Goal: Find specific page/section: Find specific page/section

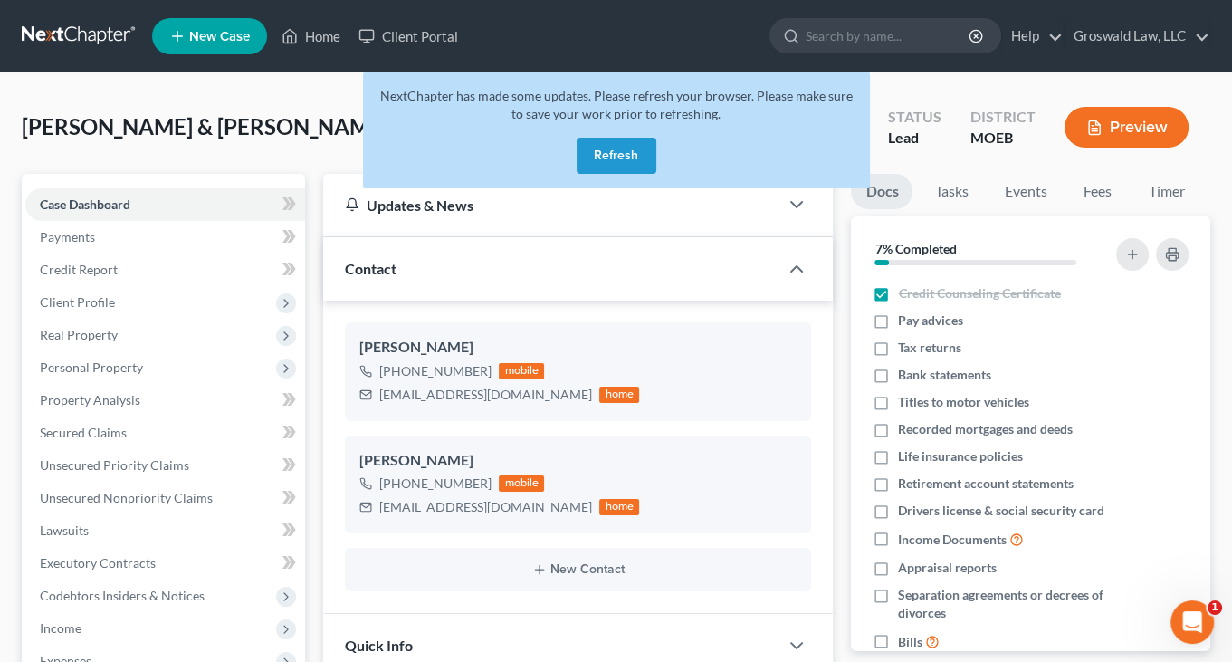
scroll to position [416, 0]
click at [321, 29] on link "Home" at bounding box center [311, 36] width 77 height 33
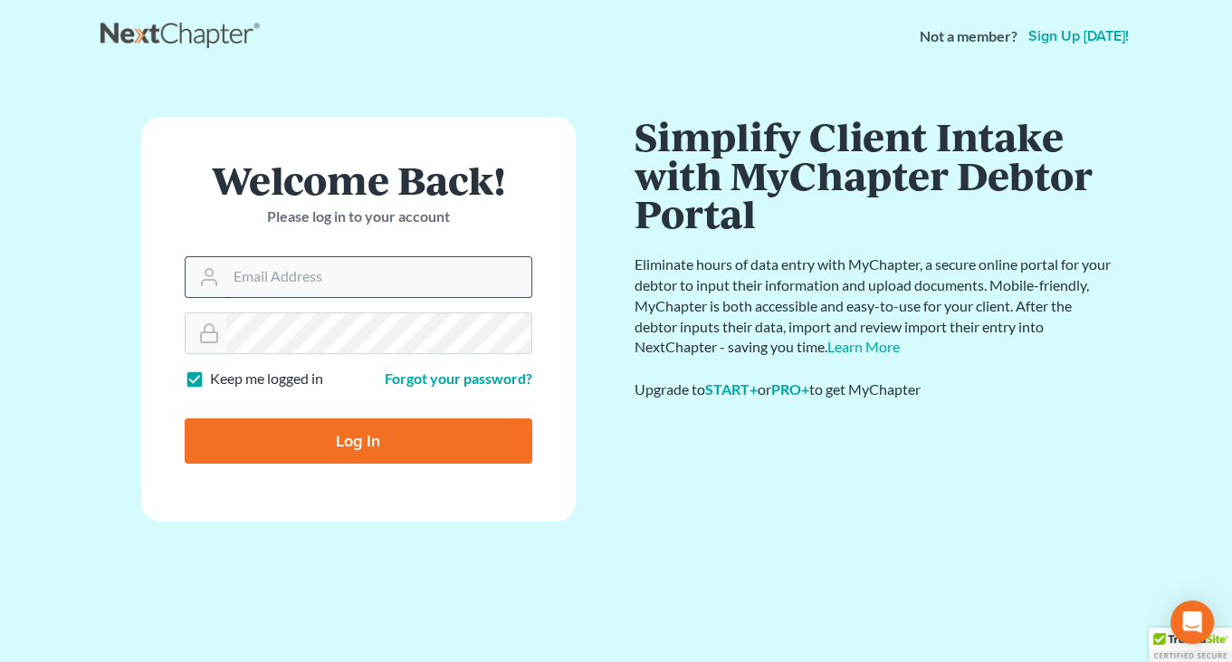
click at [277, 264] on input "Email Address" at bounding box center [378, 277] width 305 height 40
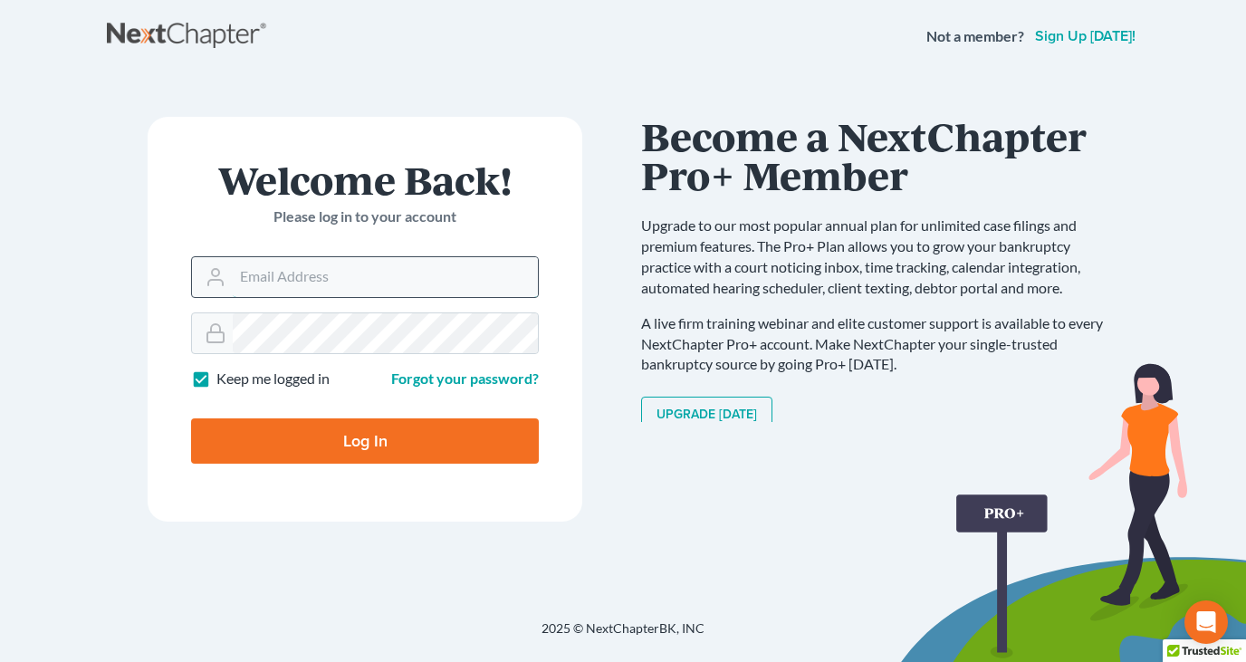
type input "[PERSON_NAME][EMAIL_ADDRESS][DOMAIN_NAME]"
click at [322, 430] on input "Log In" at bounding box center [365, 440] width 348 height 45
type input "Thinking..."
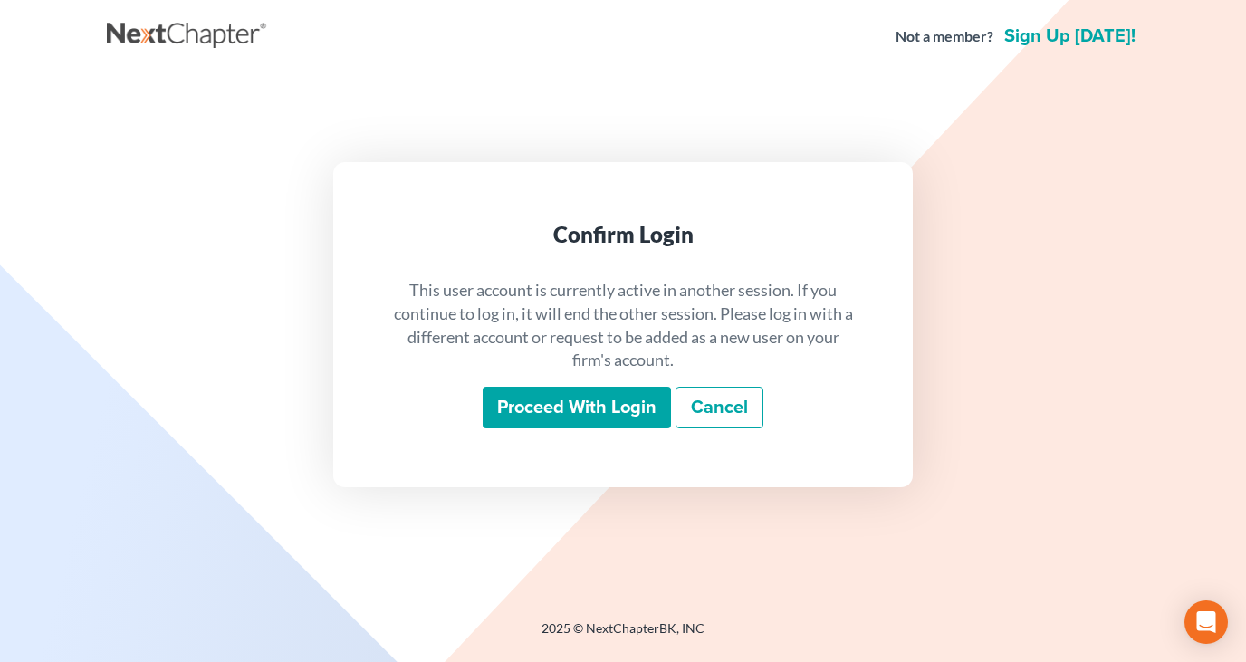
click at [545, 397] on input "Proceed with login" at bounding box center [577, 408] width 188 height 42
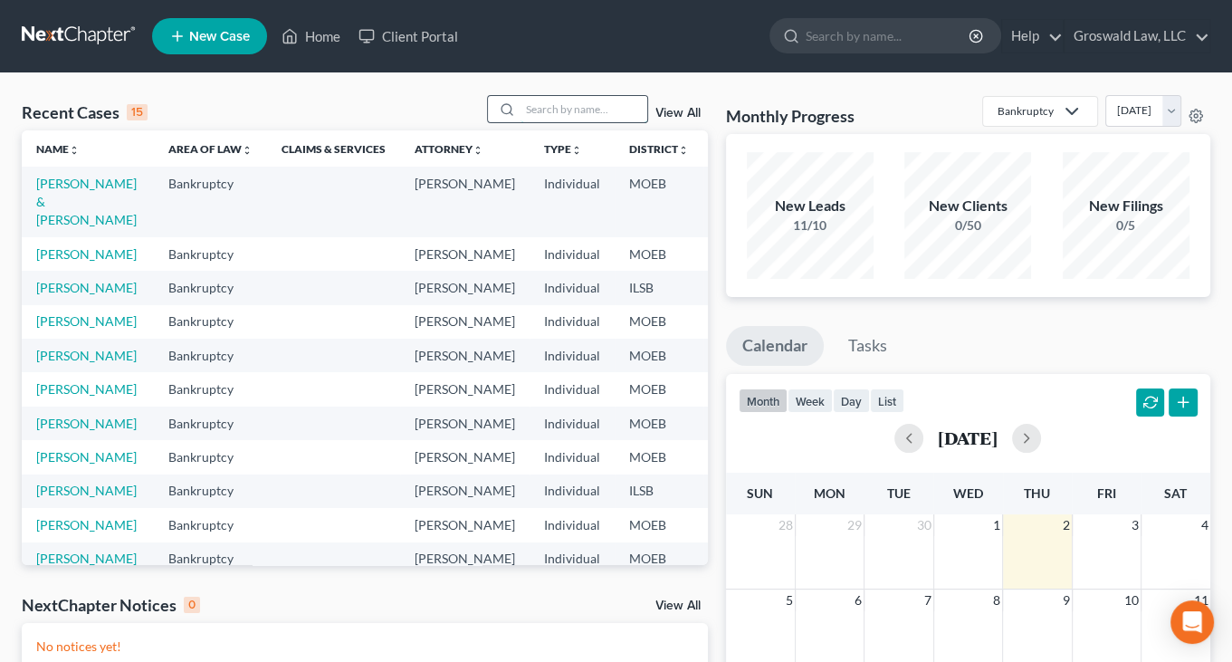
click at [538, 111] on input "search" at bounding box center [584, 109] width 127 height 26
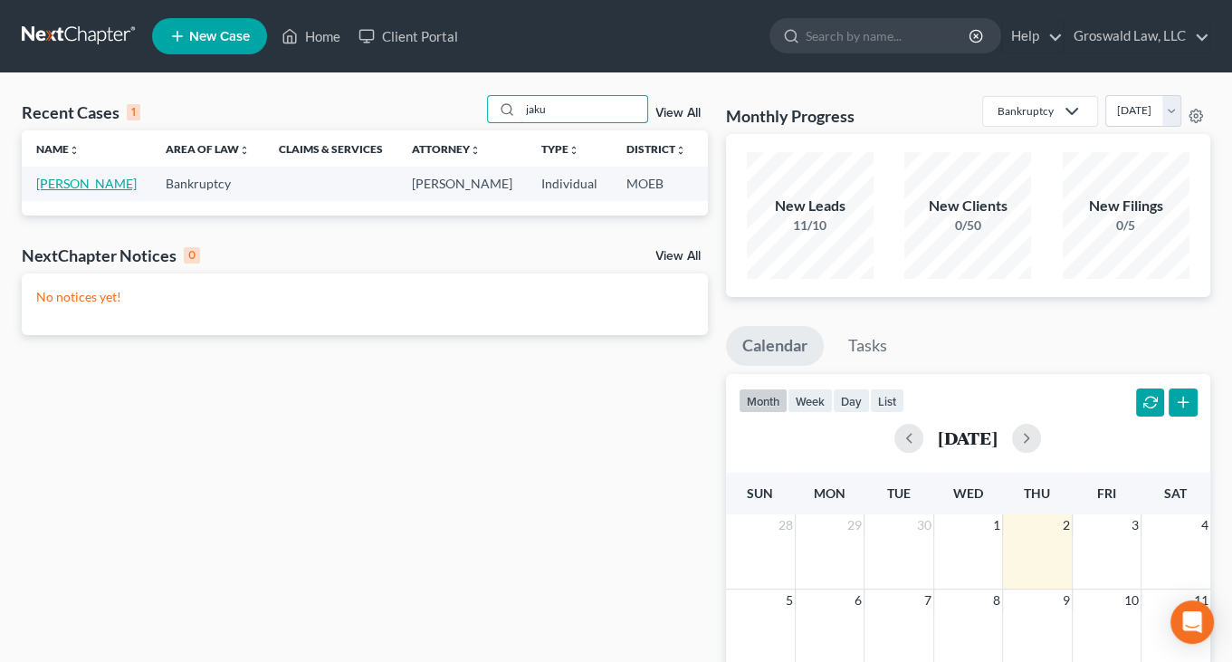
type input "jaku"
click at [62, 191] on link "Jakupovic, Nermin" at bounding box center [86, 183] width 101 height 15
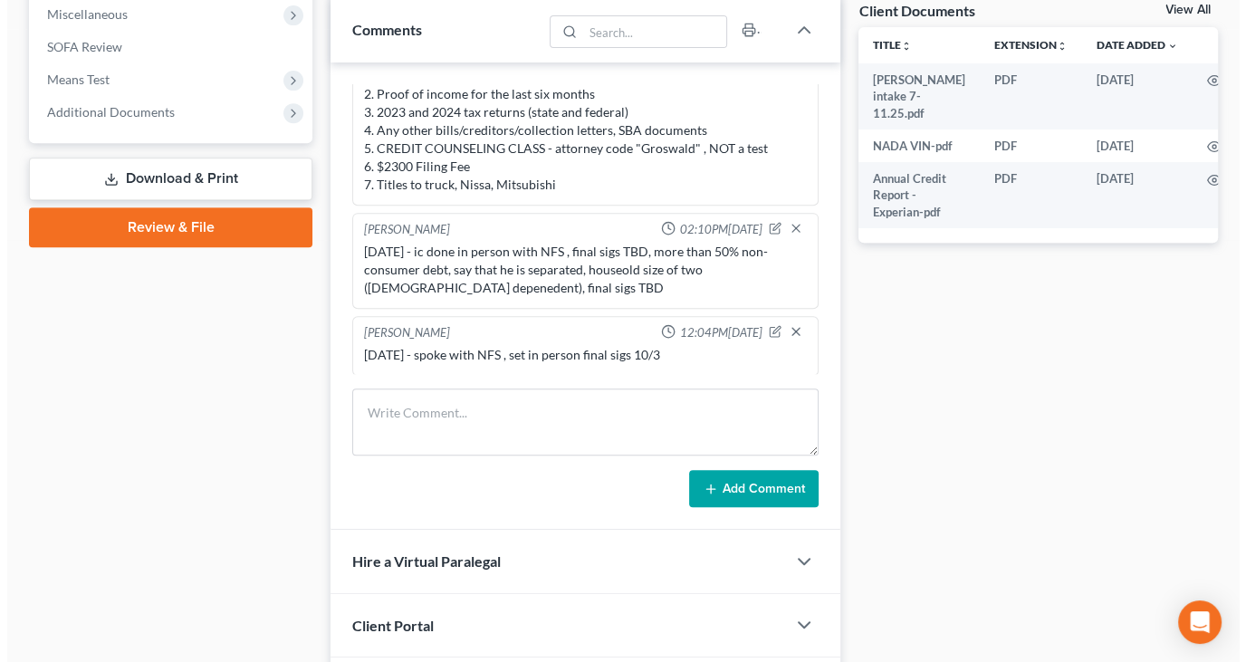
scroll to position [677, 0]
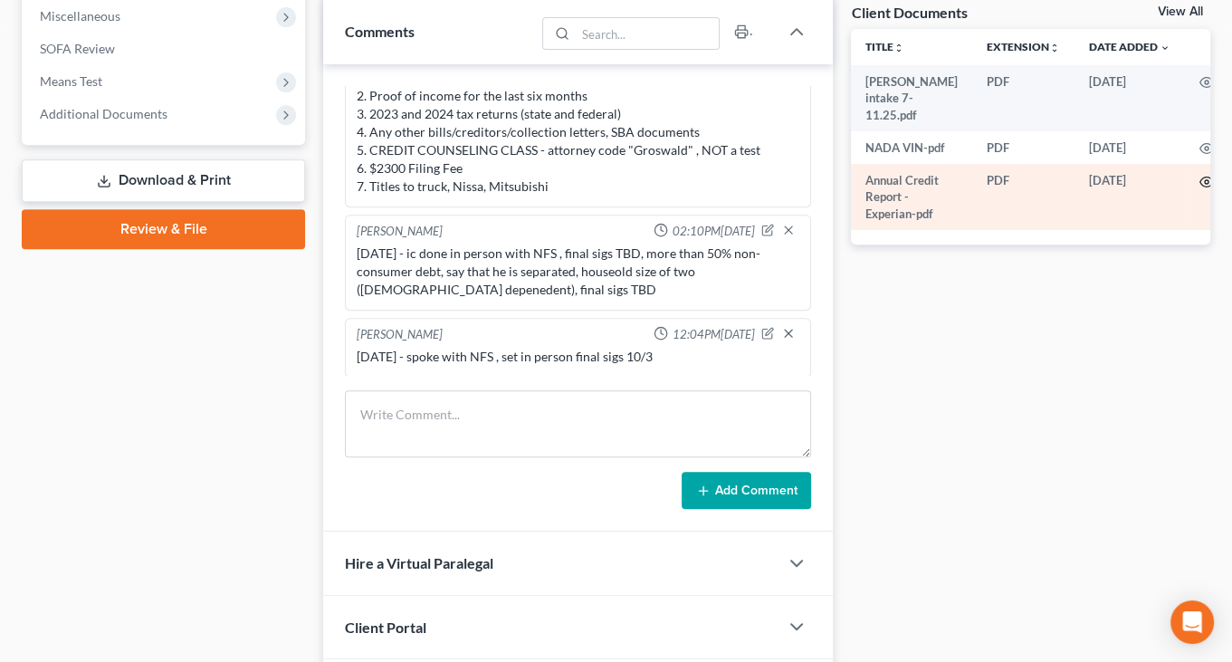
click at [1205, 180] on circle "button" at bounding box center [1207, 182] width 4 height 4
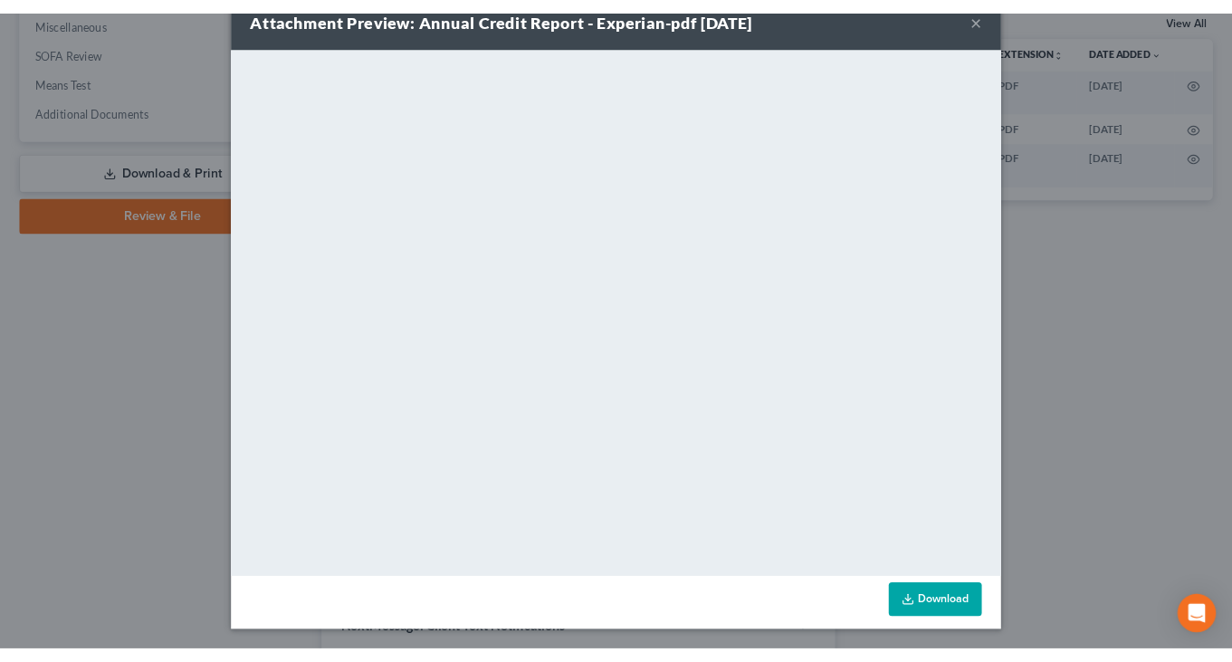
scroll to position [41, 0]
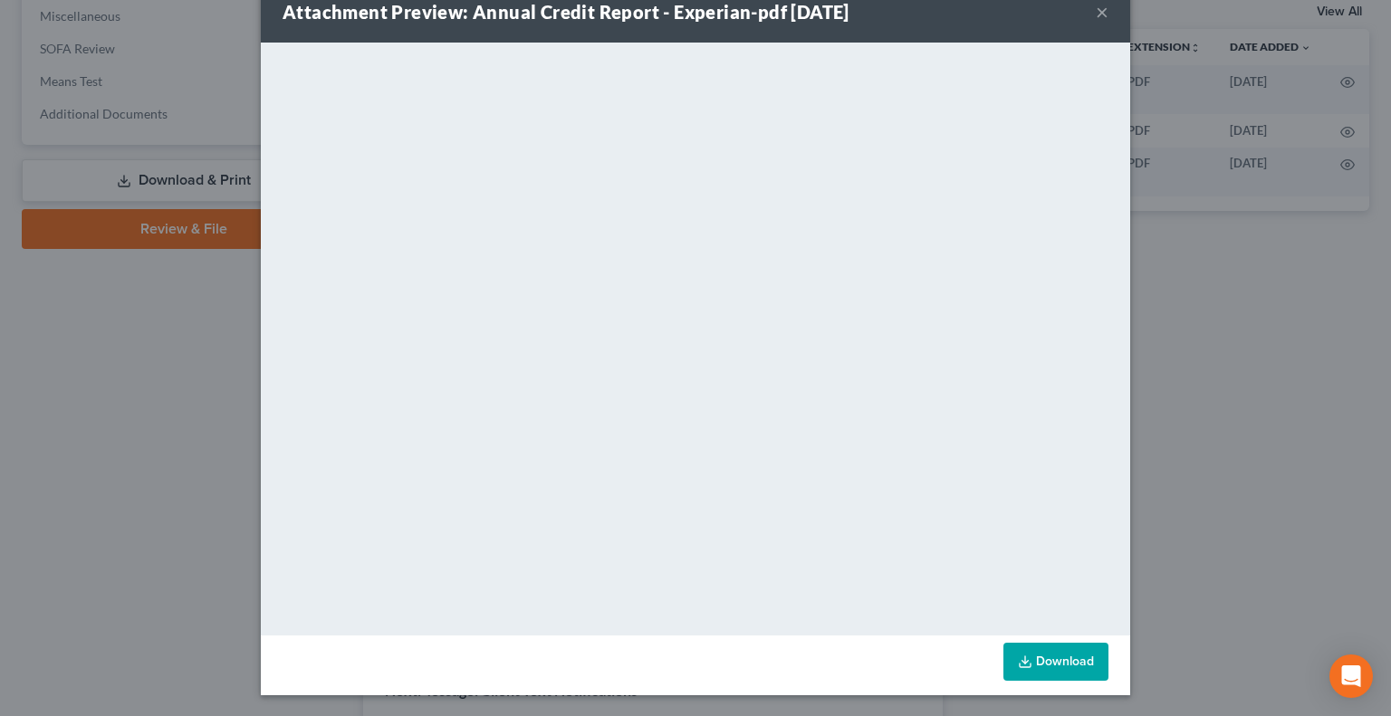
click at [1096, 14] on button "×" at bounding box center [1102, 12] width 13 height 22
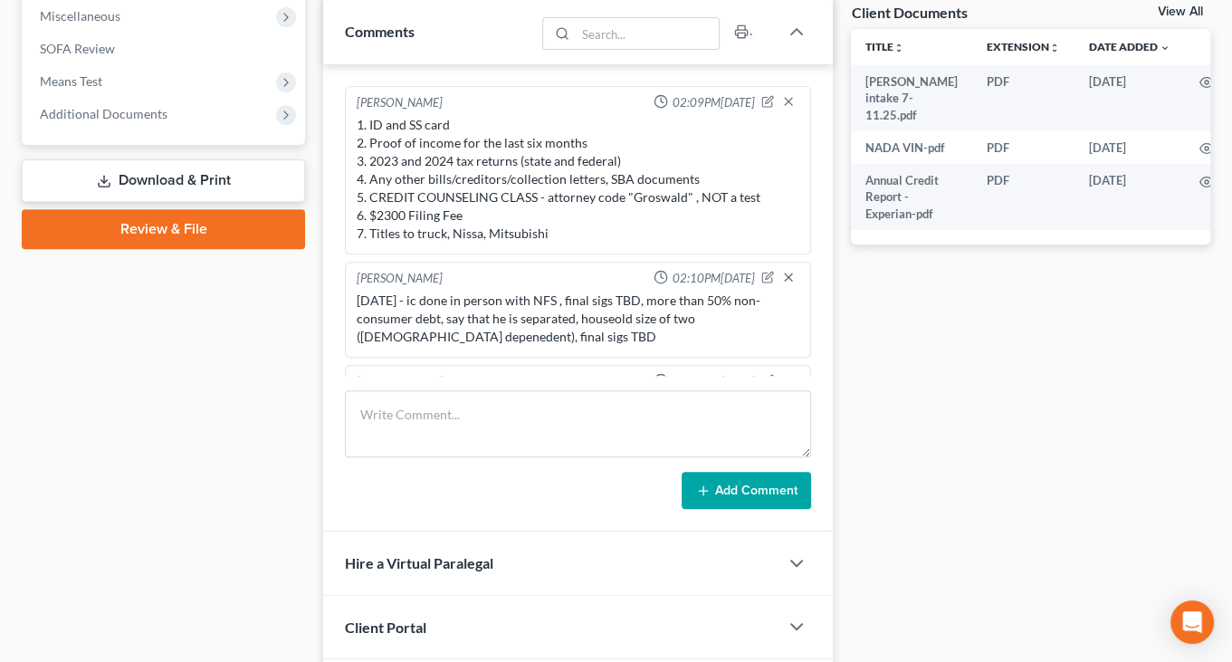
scroll to position [0, 0]
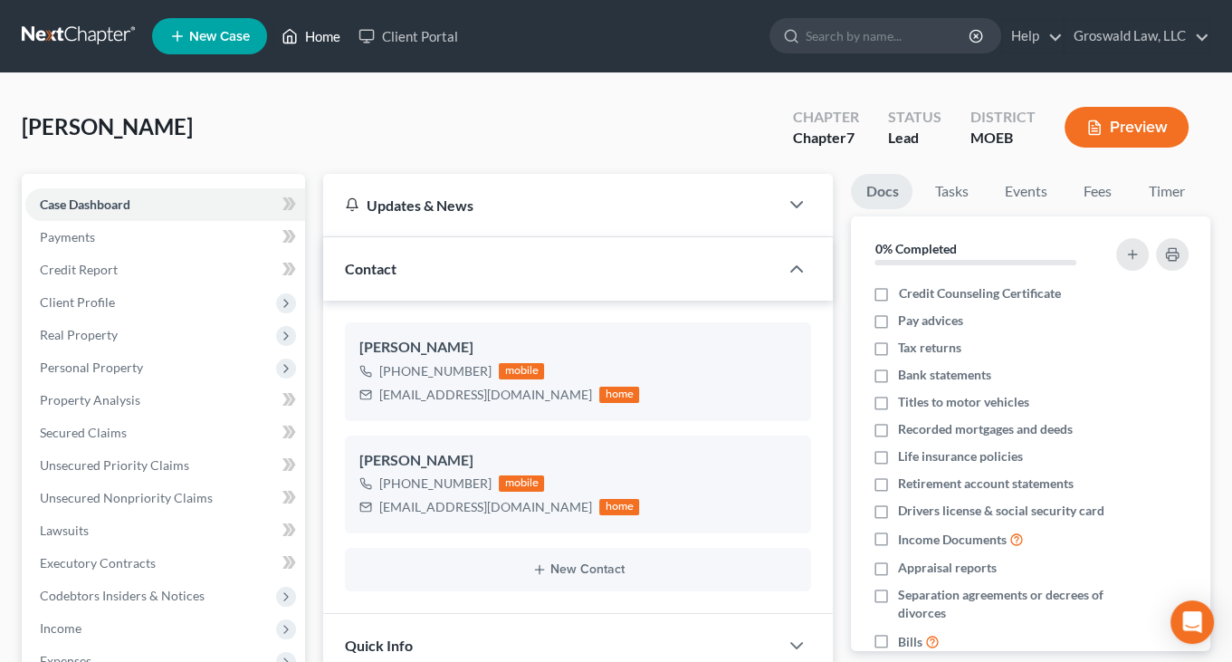
click at [321, 28] on link "Home" at bounding box center [311, 36] width 77 height 33
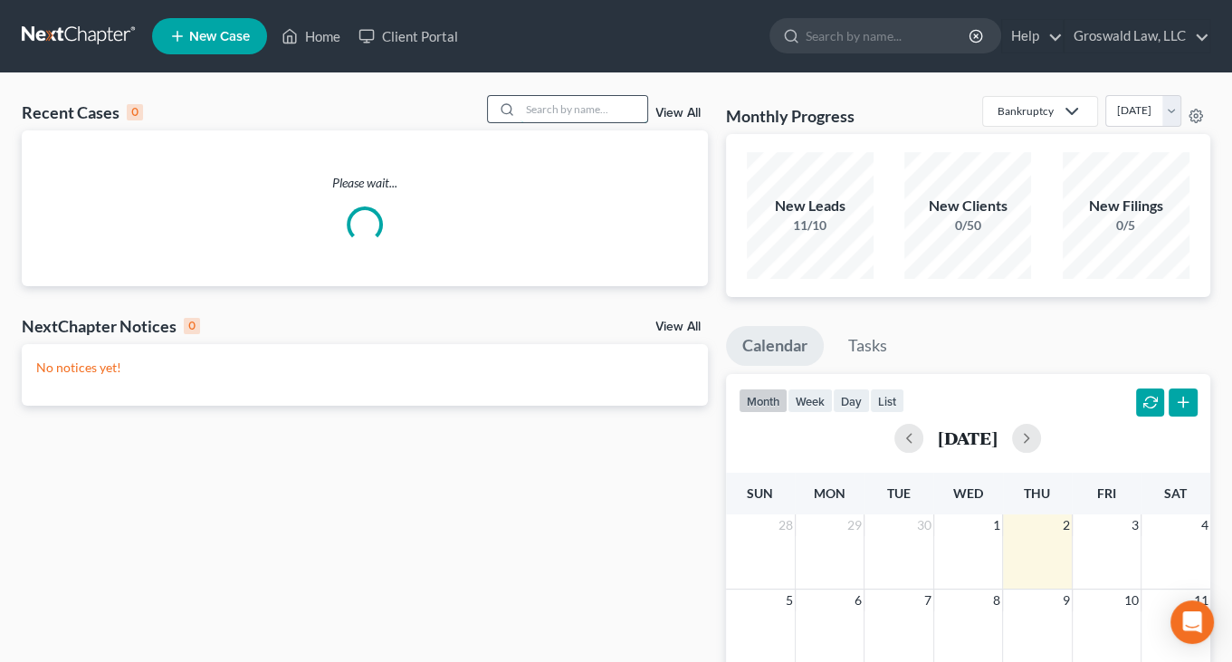
click at [521, 111] on input "search" at bounding box center [584, 109] width 127 height 26
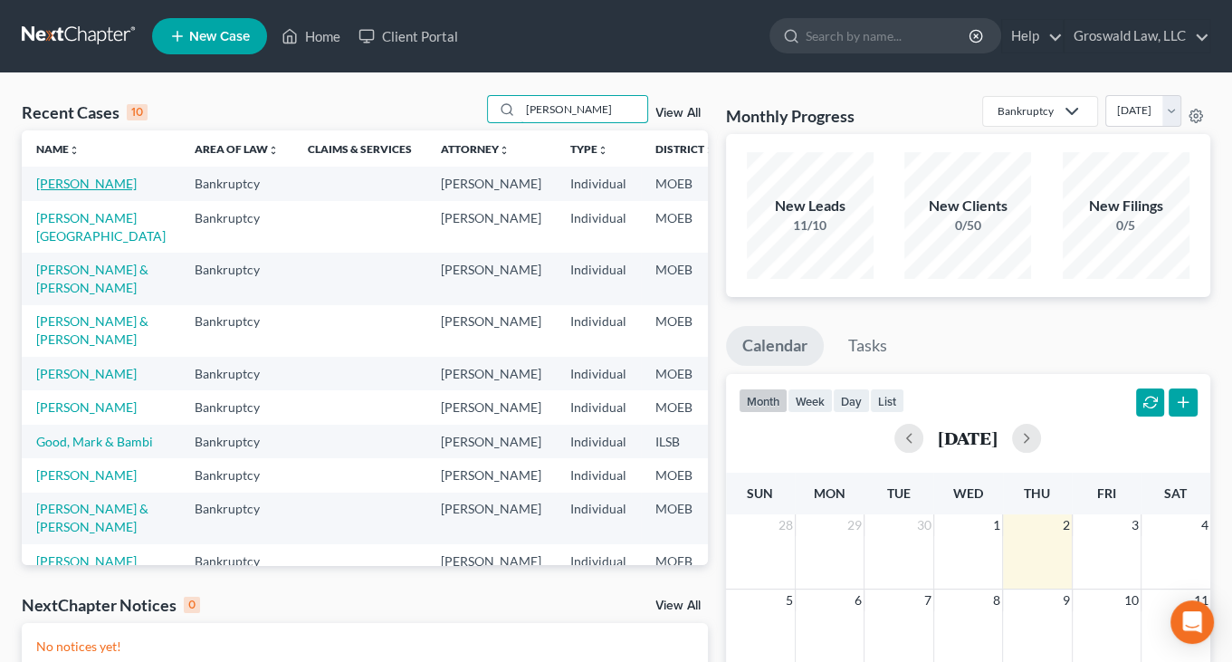
type input "allen"
click at [56, 191] on link "Allen, James" at bounding box center [86, 183] width 101 height 15
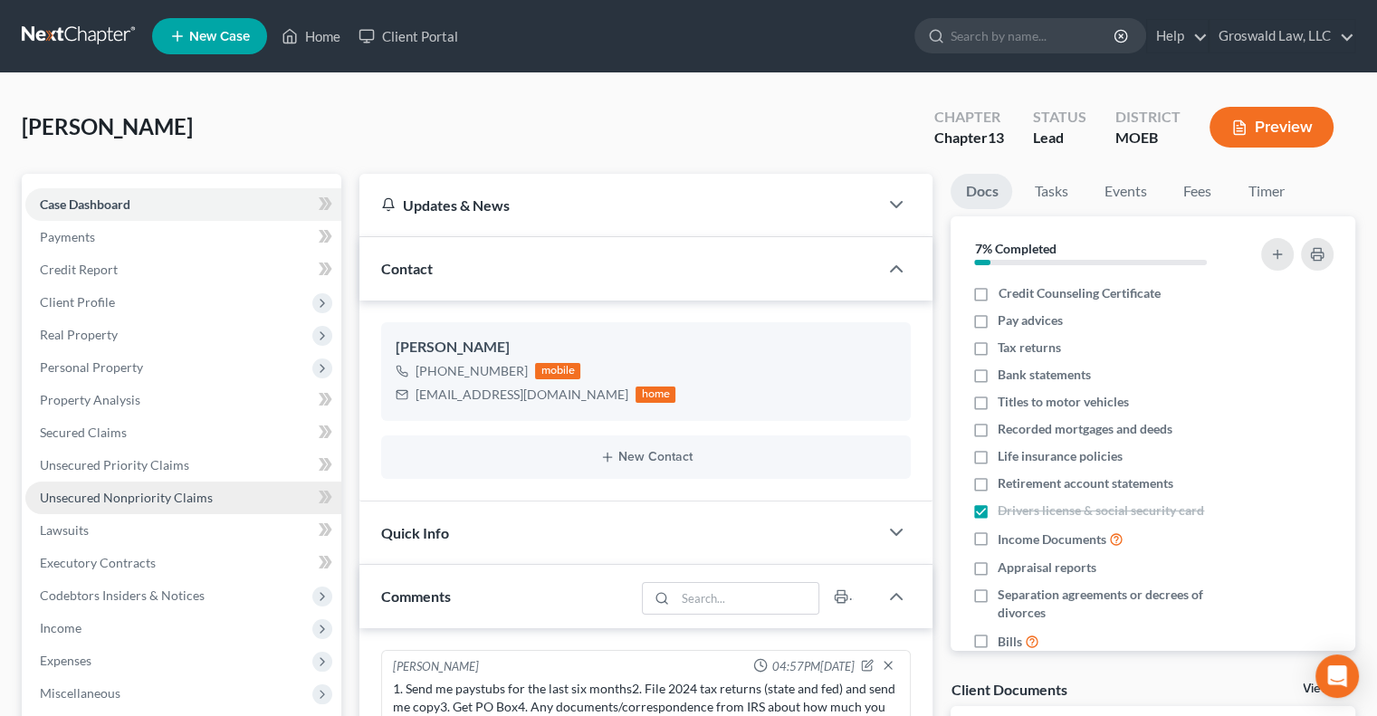
click at [123, 493] on span "Unsecured Nonpriority Claims" at bounding box center [126, 497] width 173 height 15
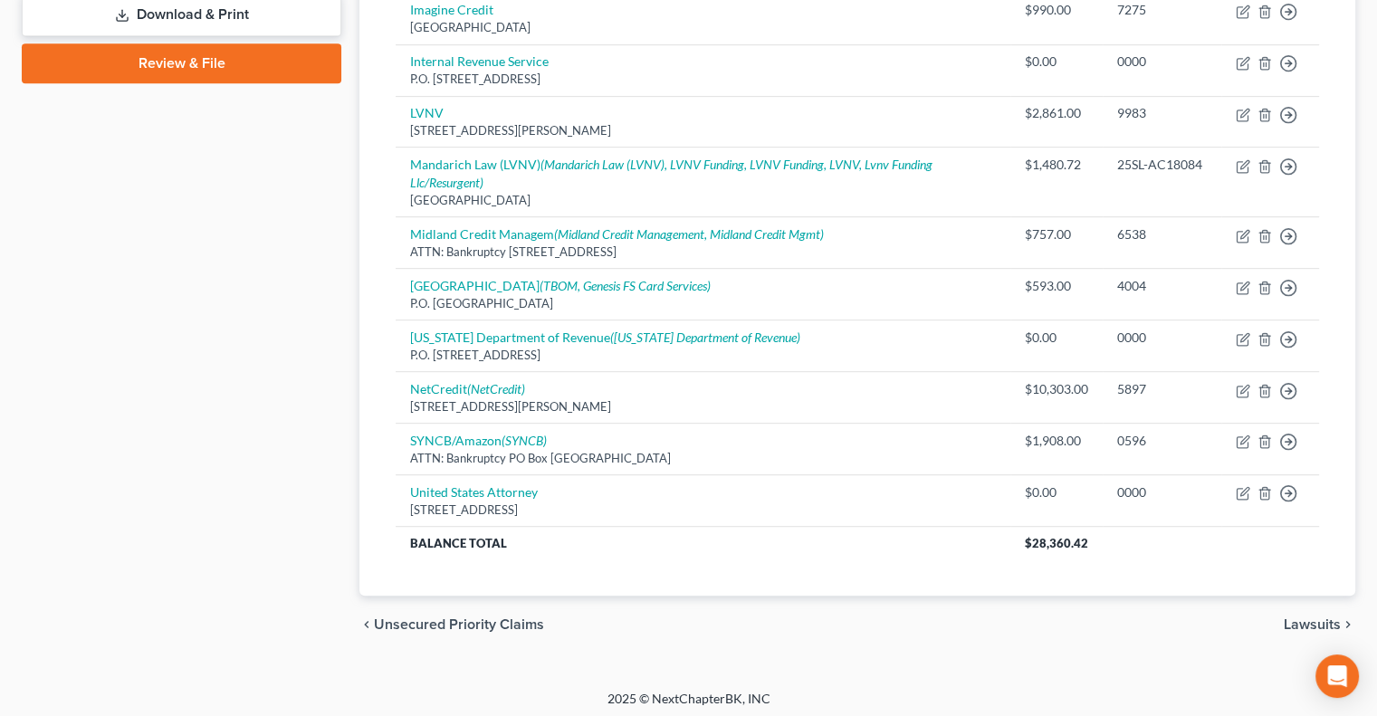
scroll to position [876, 0]
